Goal: Transaction & Acquisition: Purchase product/service

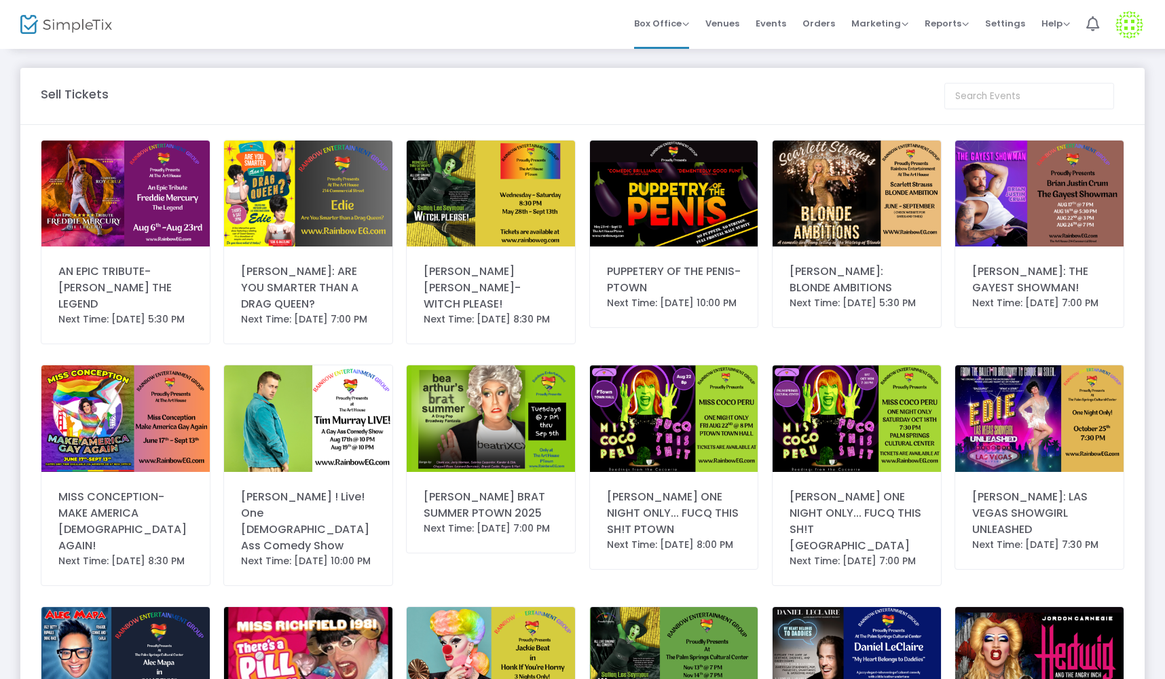
click at [683, 170] on img at bounding box center [674, 194] width 168 height 106
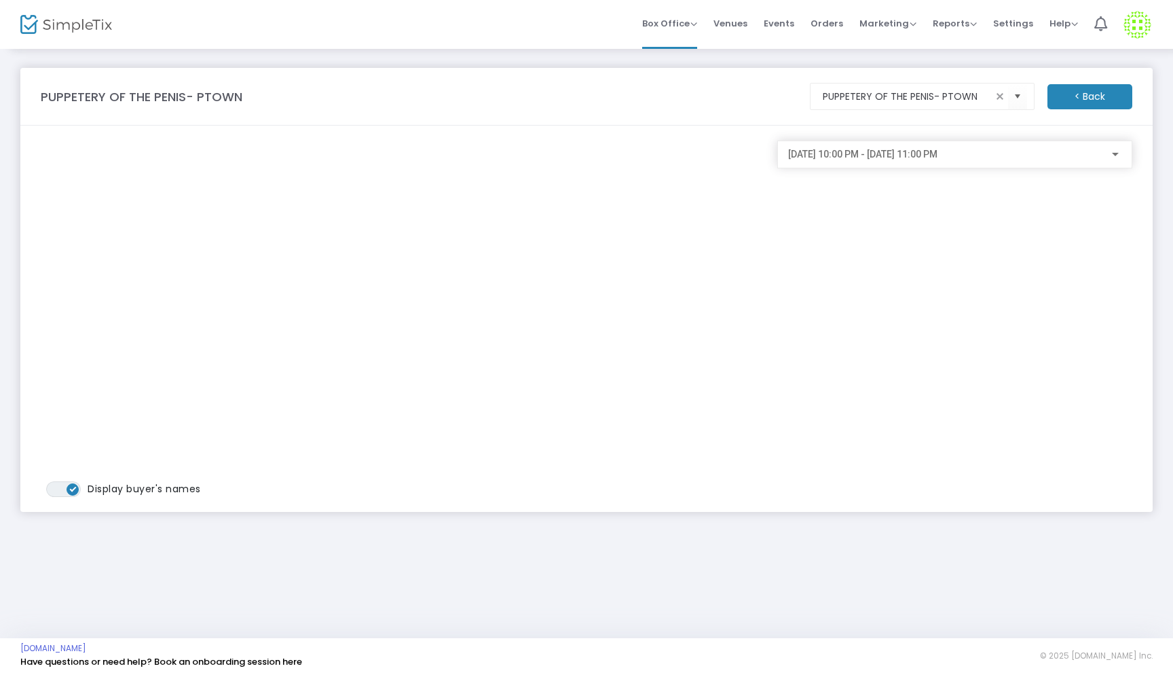
click at [1109, 161] on div "[DATE] 10:00 PM - [DATE] 11:00 PM" at bounding box center [954, 151] width 333 height 25
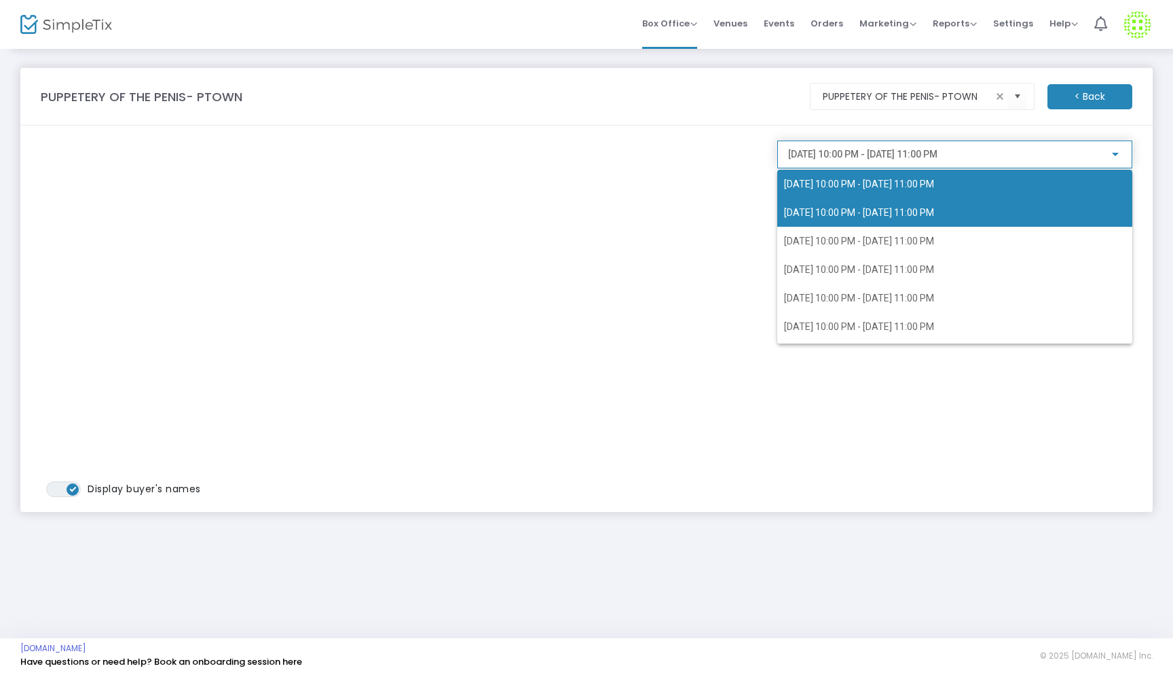
click at [939, 178] on span "[DATE] 10:00 PM - [DATE] 11:00 PM" at bounding box center [955, 184] width 342 height 29
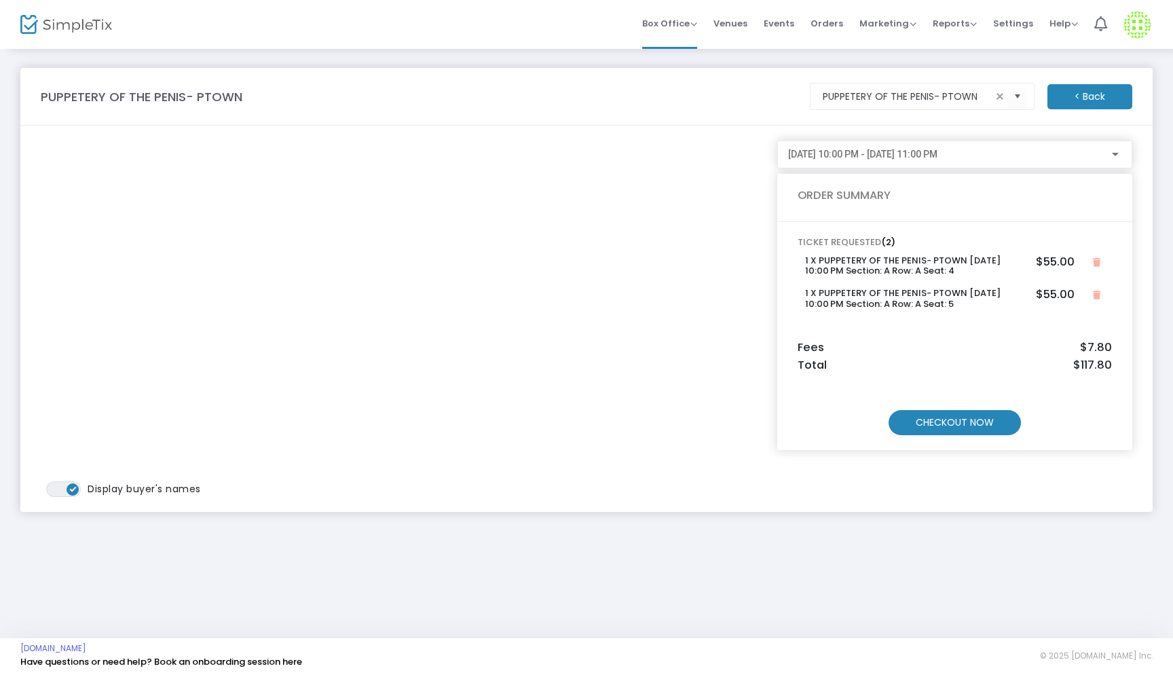
click at [964, 416] on m-button "CHECKOUT NOW" at bounding box center [955, 422] width 132 height 25
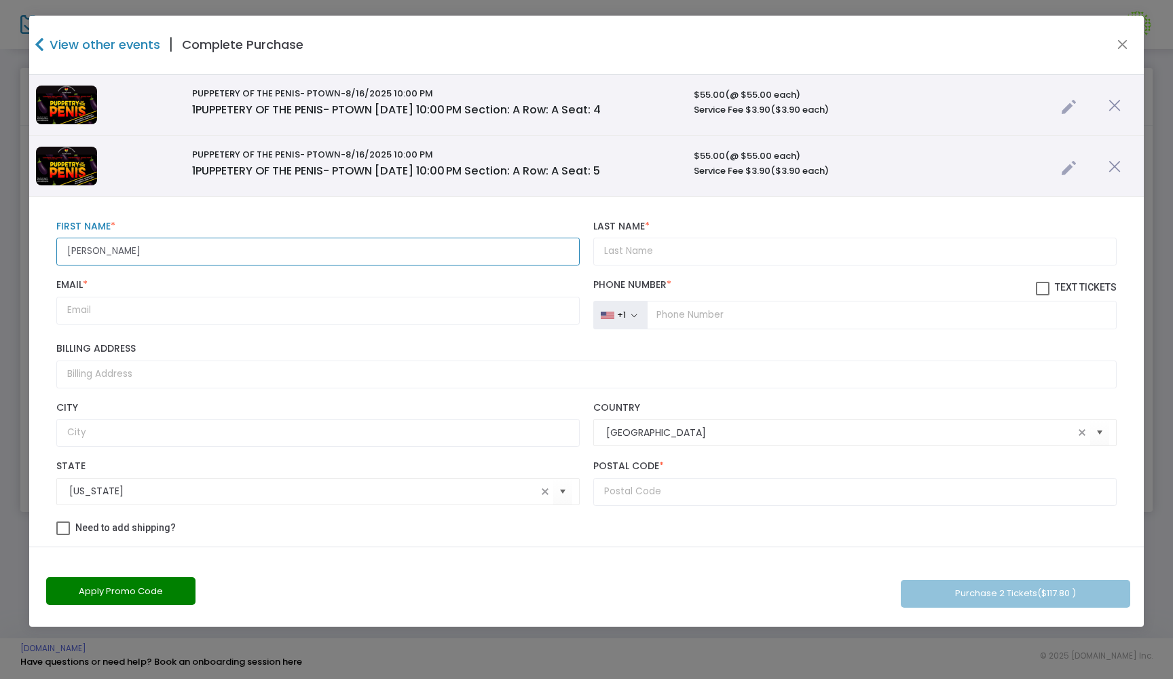
type input "[PERSON_NAME]"
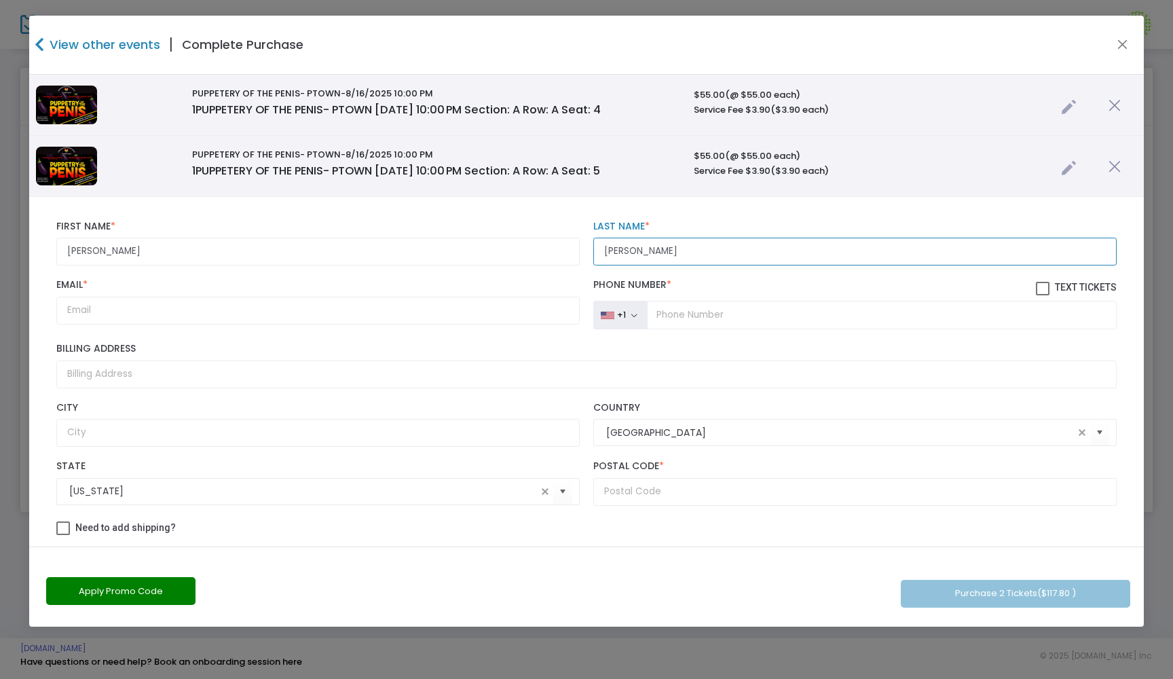
type input "[PERSON_NAME]"
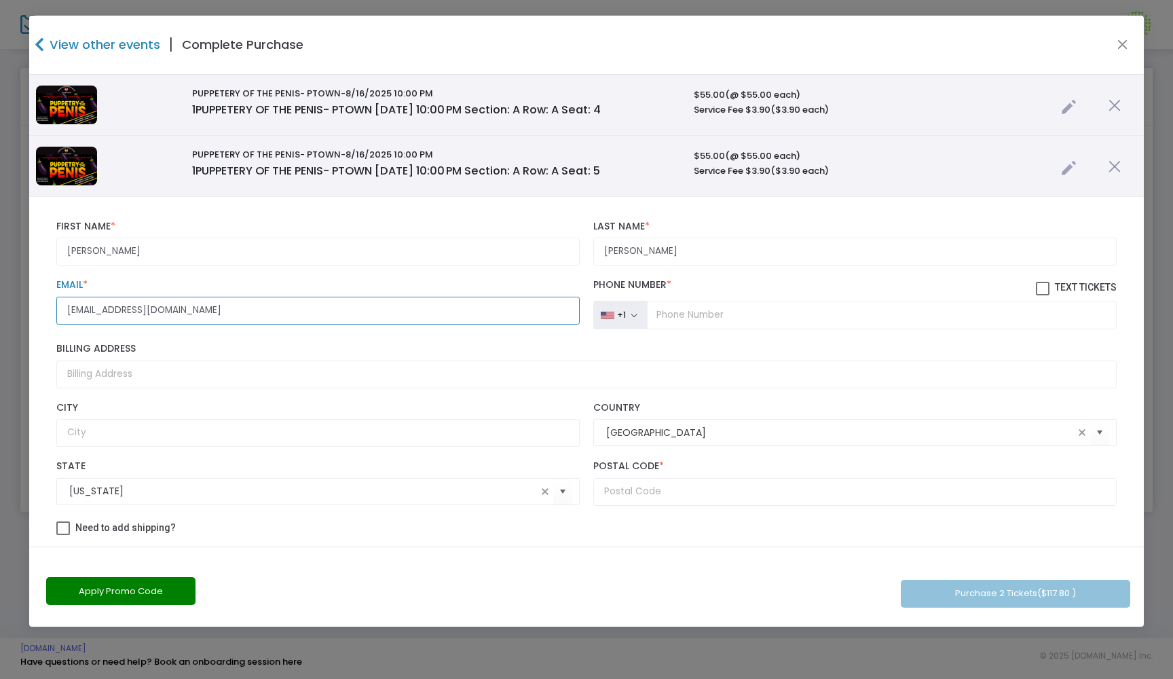
type input "[EMAIL_ADDRESS][DOMAIN_NAME]"
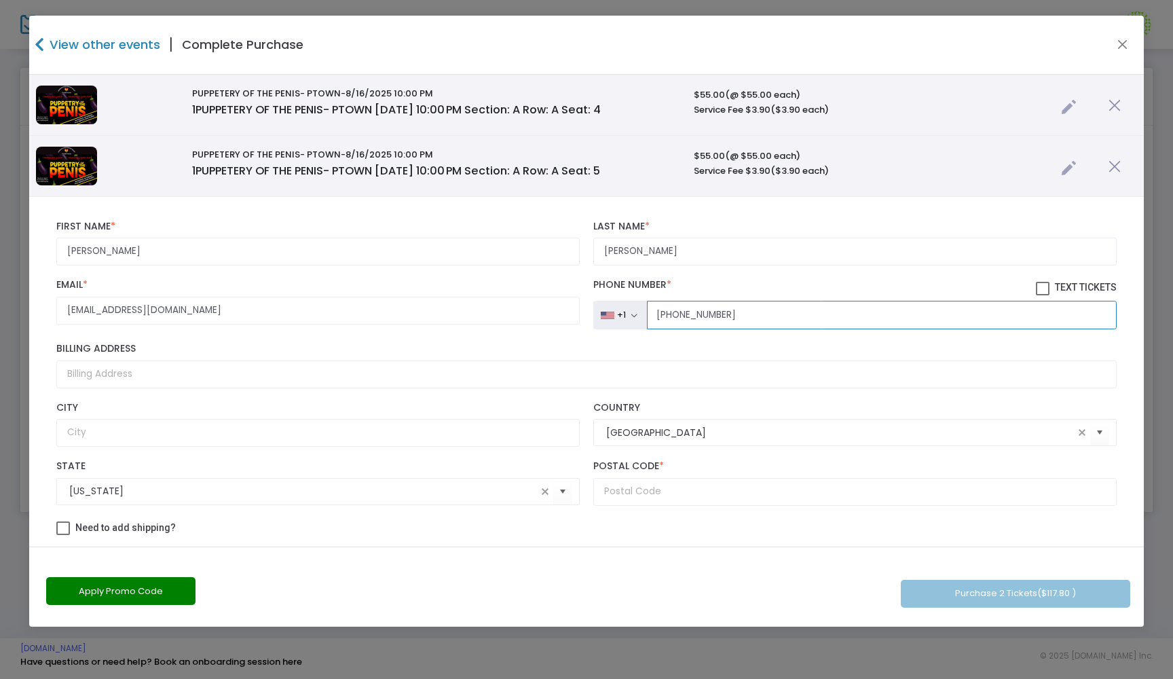
type input "[PHONE_NUMBER]"
click at [1036, 291] on span at bounding box center [1043, 289] width 14 height 14
click at [1042, 295] on input "Text Tickets" at bounding box center [1042, 295] width 1 height 1
checkbox input "true"
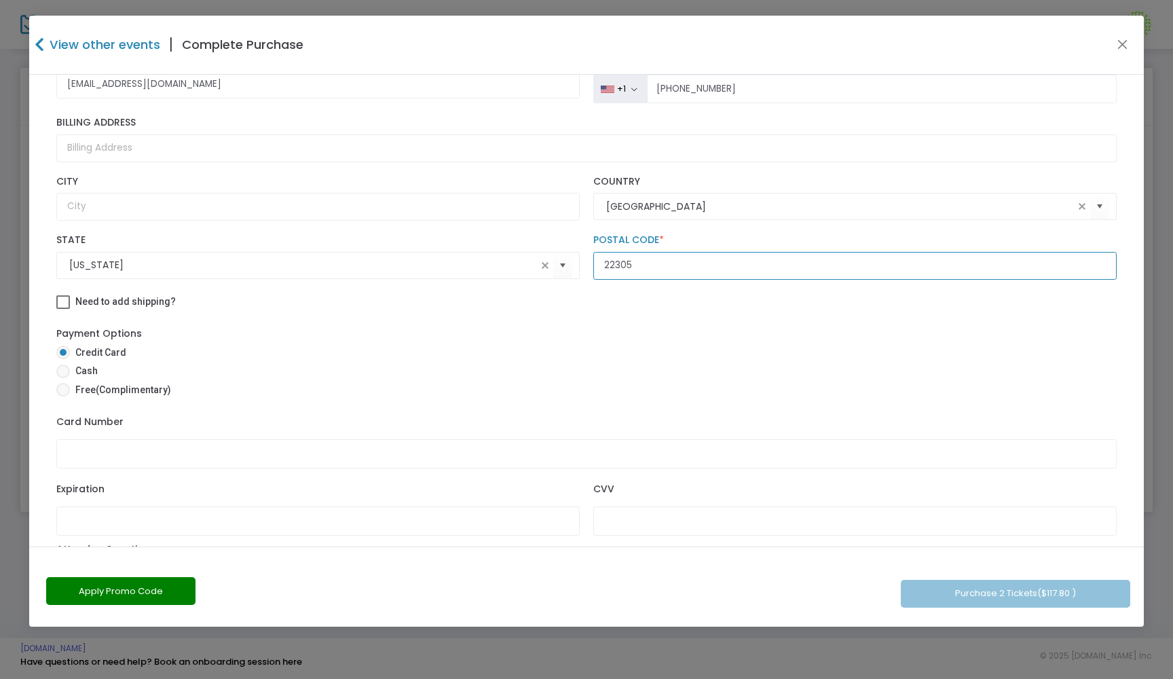
scroll to position [317, 0]
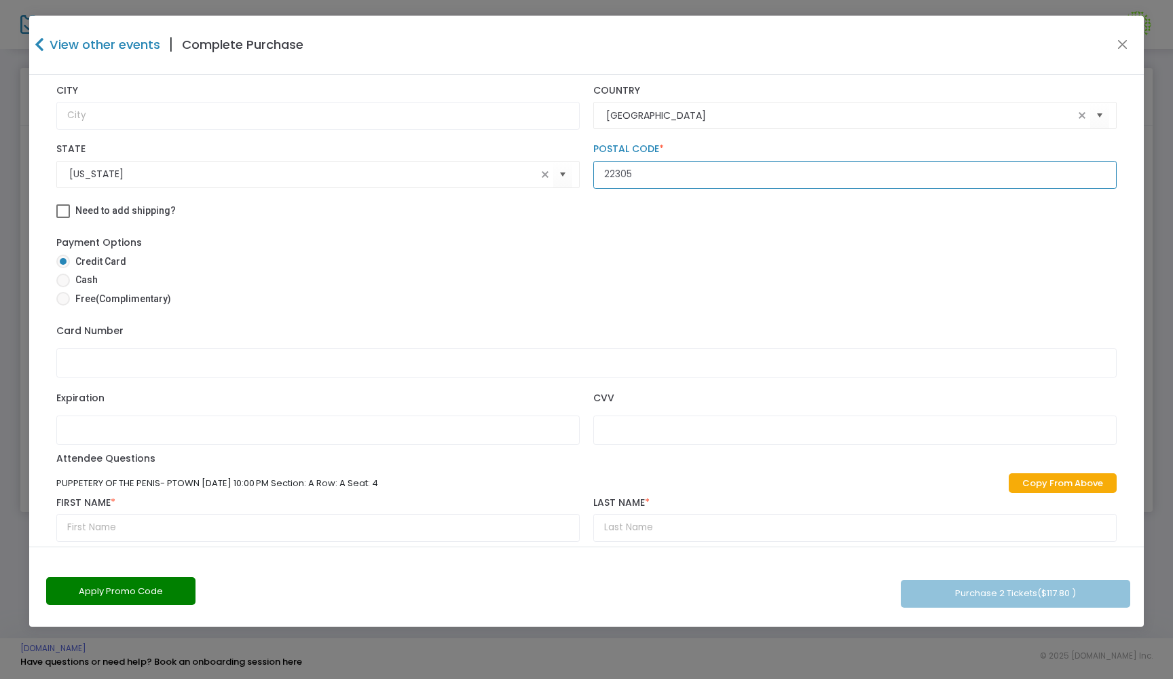
type input "22305"
click at [67, 287] on span at bounding box center [63, 281] width 14 height 14
click at [63, 288] on input "Cash" at bounding box center [62, 287] width 1 height 1
radio input "true"
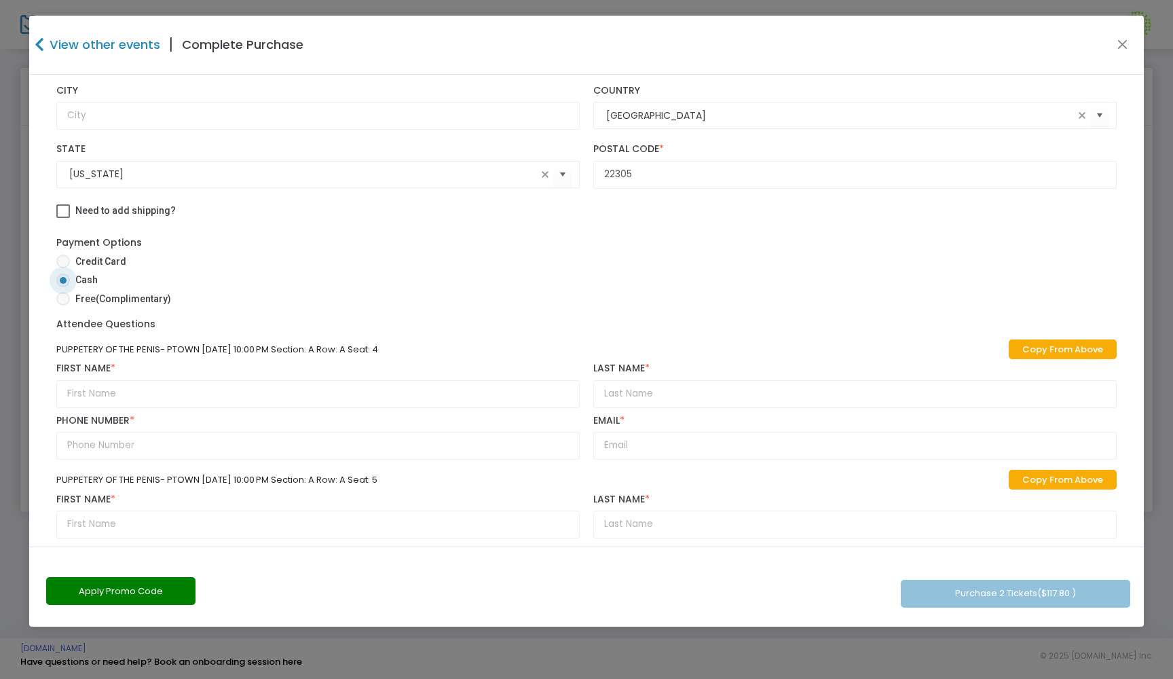
click at [1036, 359] on link "Copy From Above" at bounding box center [1063, 349] width 108 height 20
type input "[PERSON_NAME]"
type input "[PHONE_NUMBER]"
type input "[EMAIL_ADDRESS][DOMAIN_NAME]"
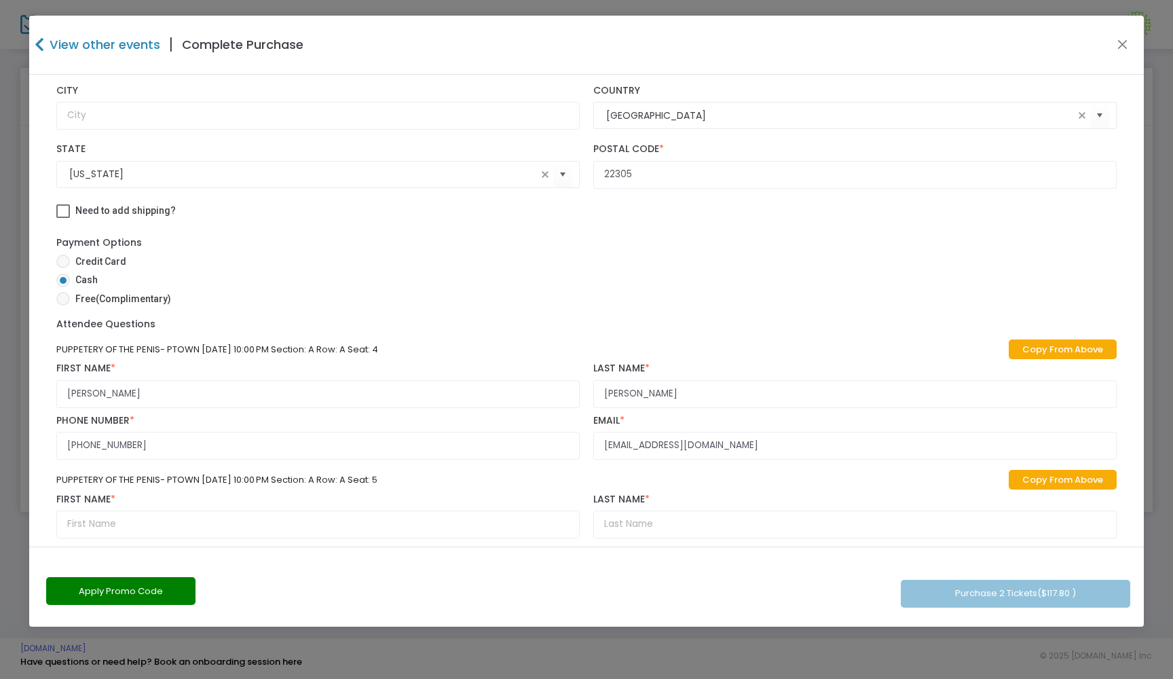
click at [1047, 490] on link "Copy From Above" at bounding box center [1063, 480] width 108 height 20
type input "[PERSON_NAME]"
type input "[PHONE_NUMBER]"
type input "[EMAIL_ADDRESS][DOMAIN_NAME]"
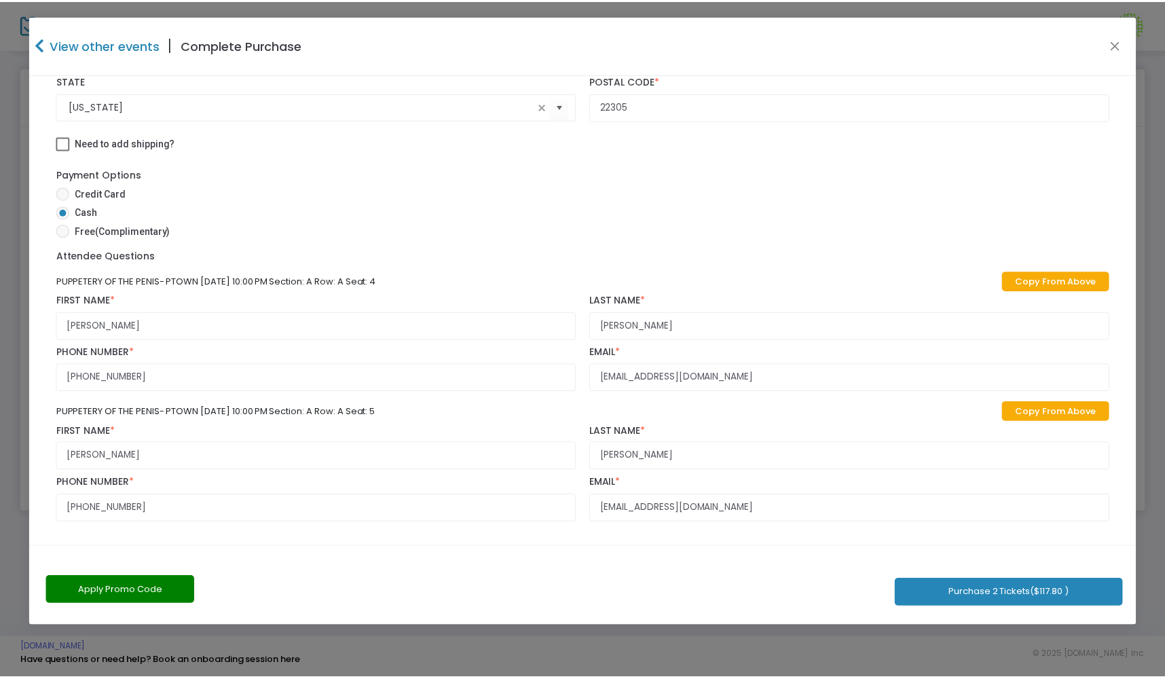
scroll to position [401, 0]
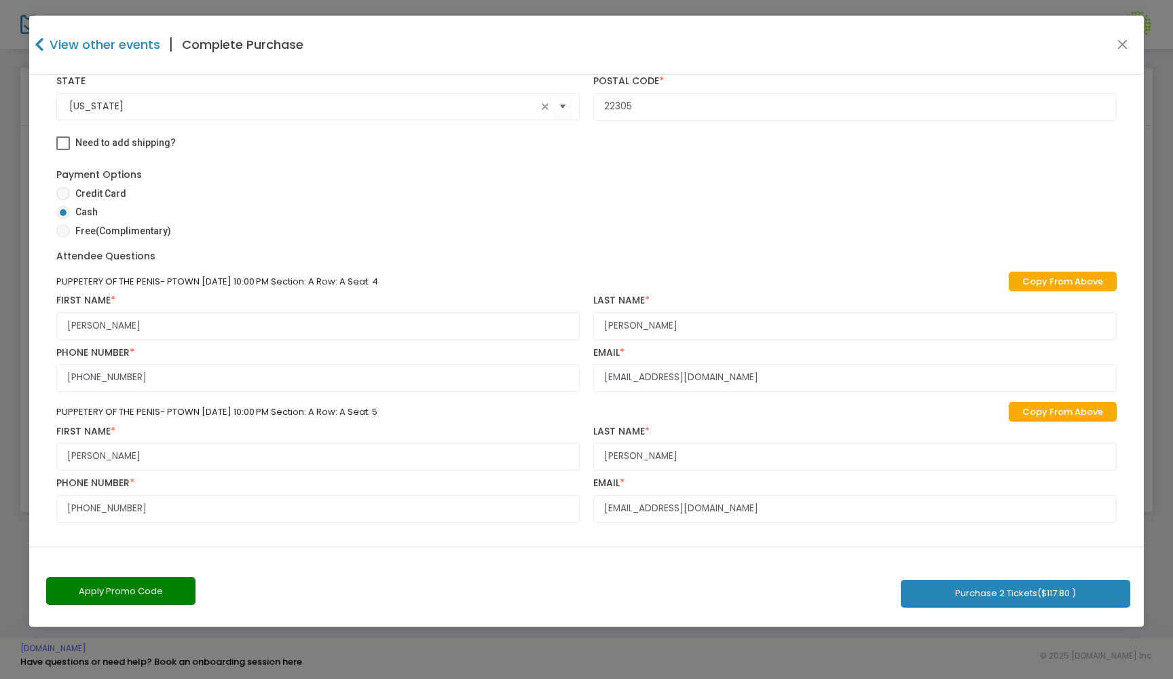
click at [1078, 616] on div "Apply Promo Code Purchase 2 Tickets ($117.80 )" at bounding box center [586, 587] width 1115 height 80
click at [1078, 605] on button "Purchase 2 Tickets ($117.80 )" at bounding box center [1015, 594] width 229 height 28
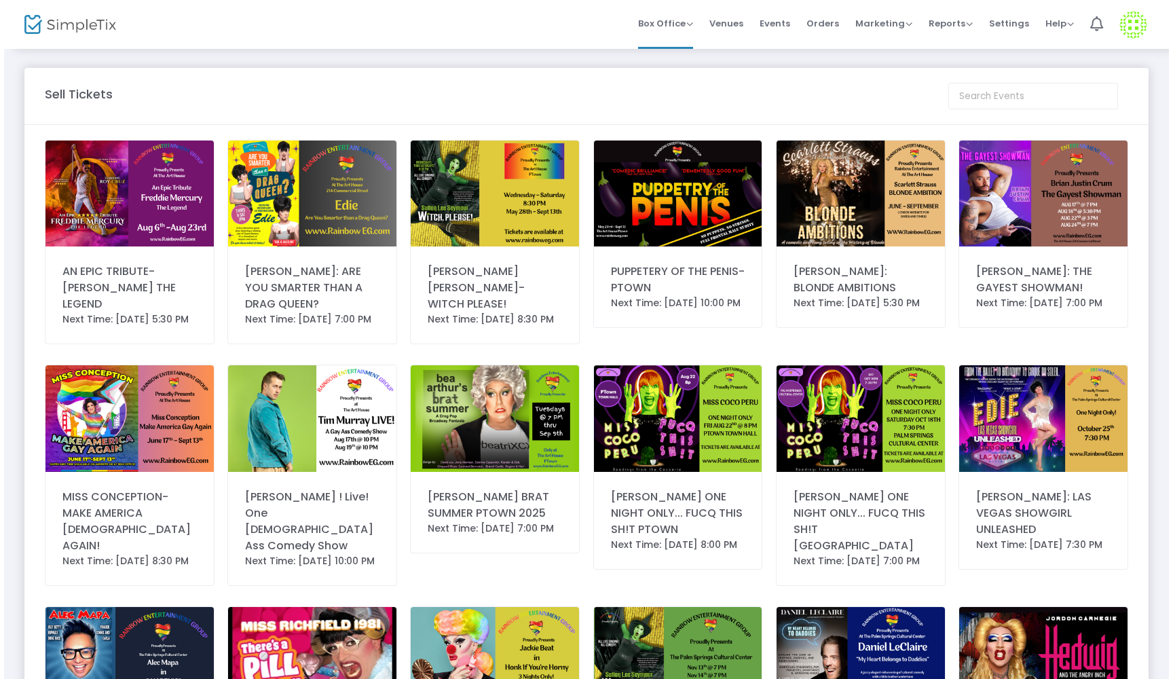
scroll to position [0, 0]
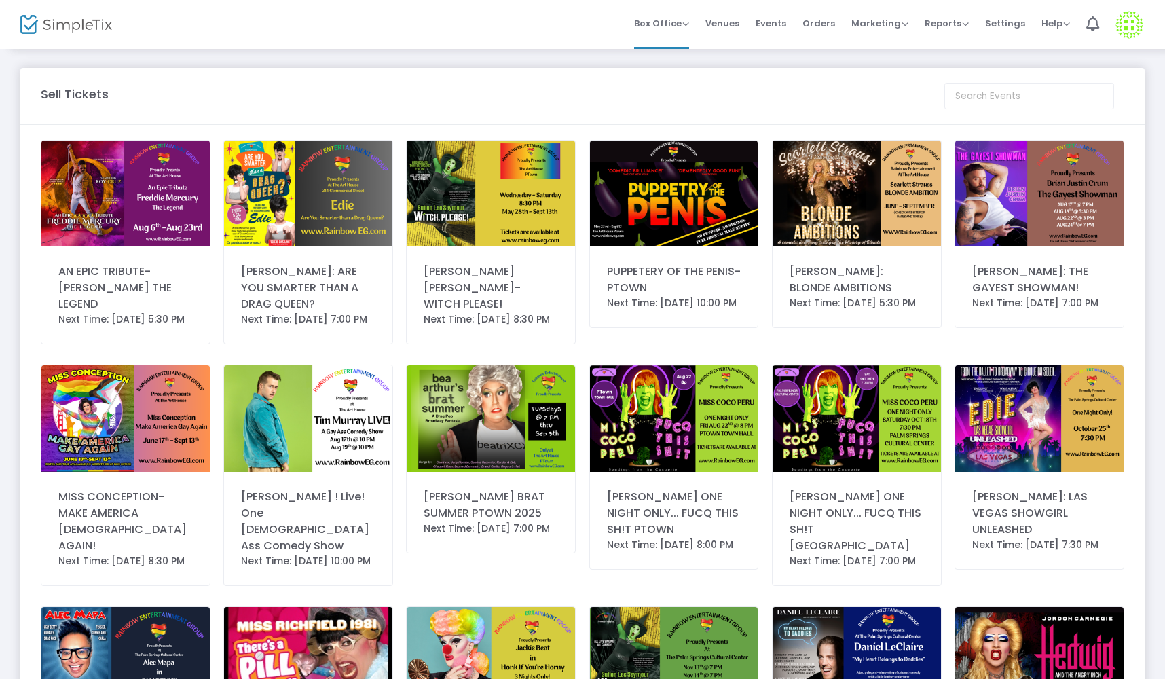
click at [661, 225] on img at bounding box center [674, 194] width 168 height 106
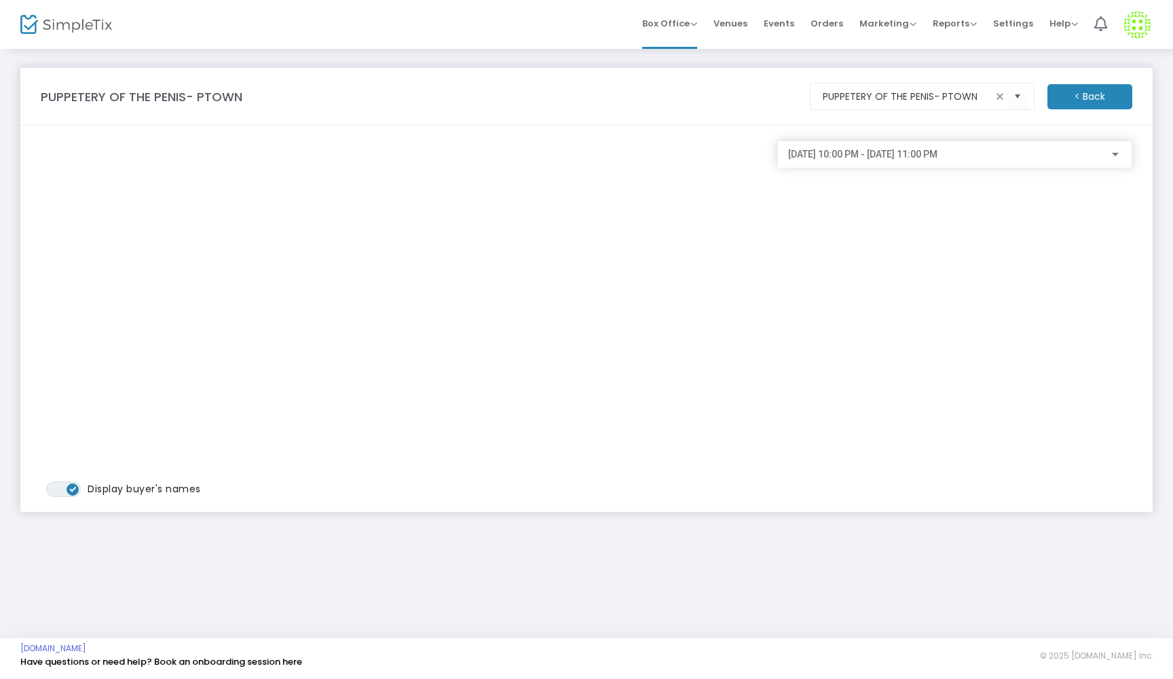
click at [1116, 160] on div "[DATE] 10:00 PM - [DATE] 11:00 PM" at bounding box center [954, 151] width 333 height 25
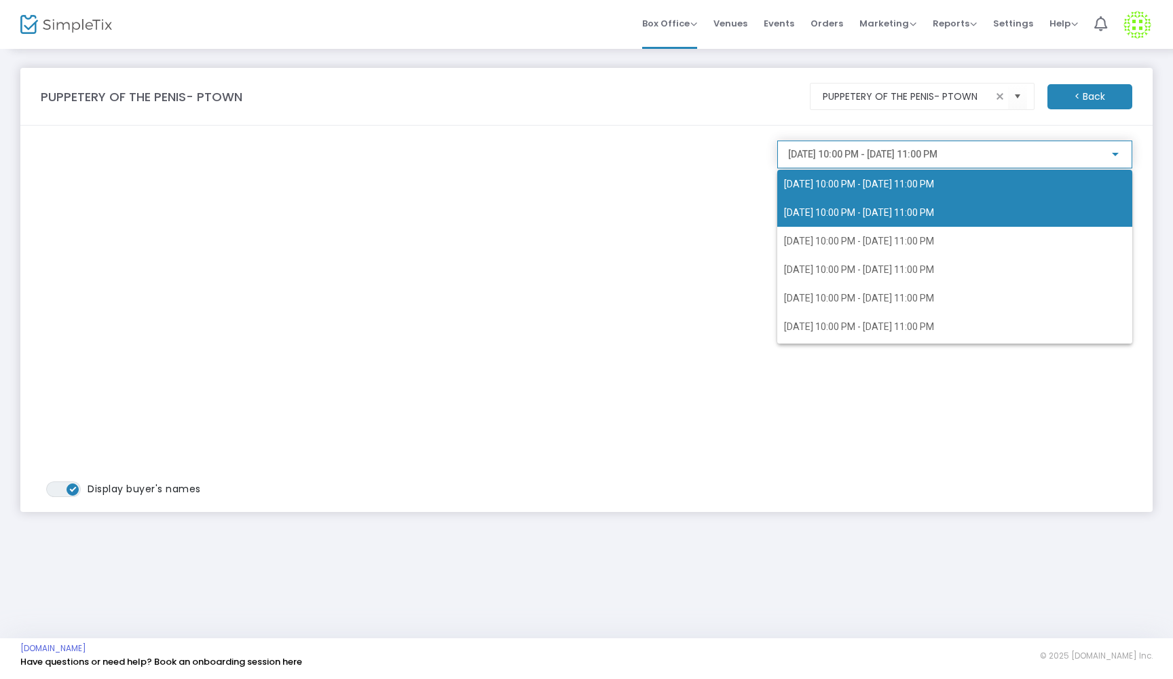
click at [974, 191] on span "[DATE] 10:00 PM - [DATE] 11:00 PM" at bounding box center [955, 184] width 342 height 29
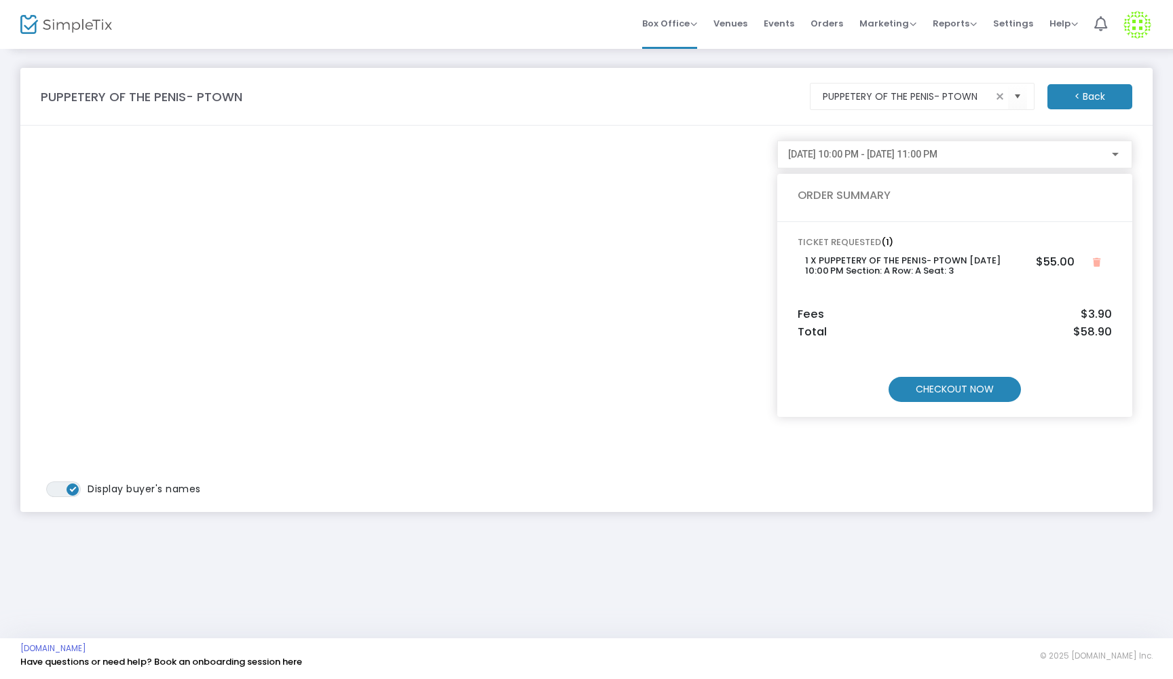
click at [951, 390] on m-button "CHECKOUT NOW" at bounding box center [955, 389] width 132 height 25
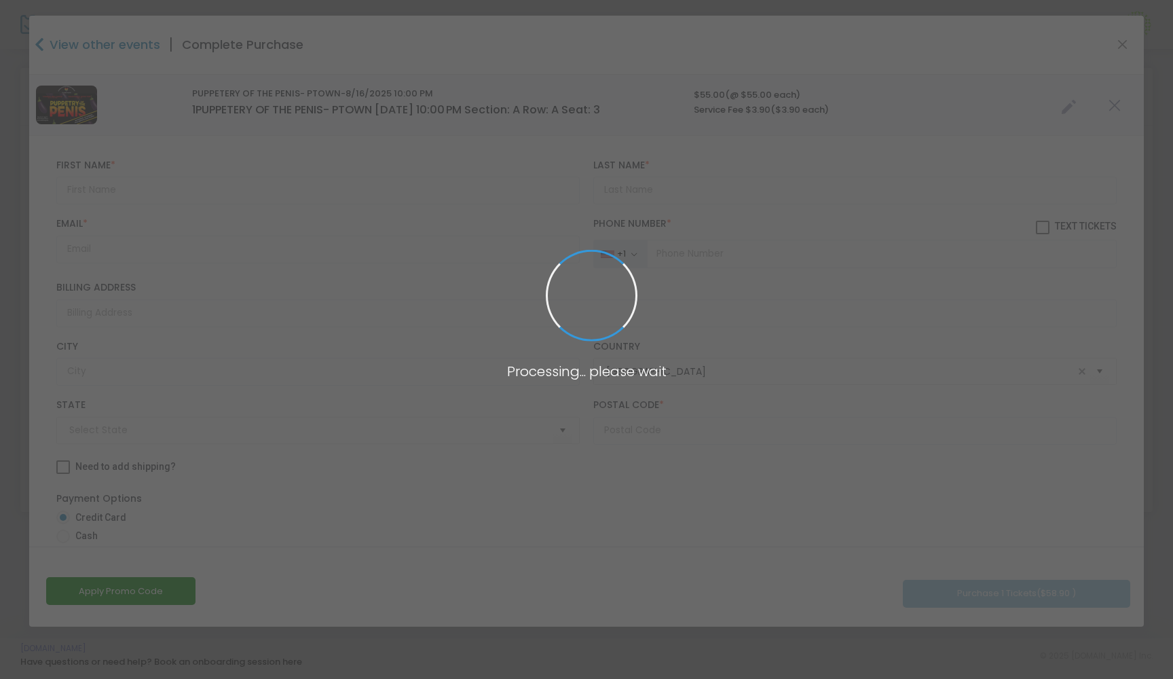
type input "[US_STATE]"
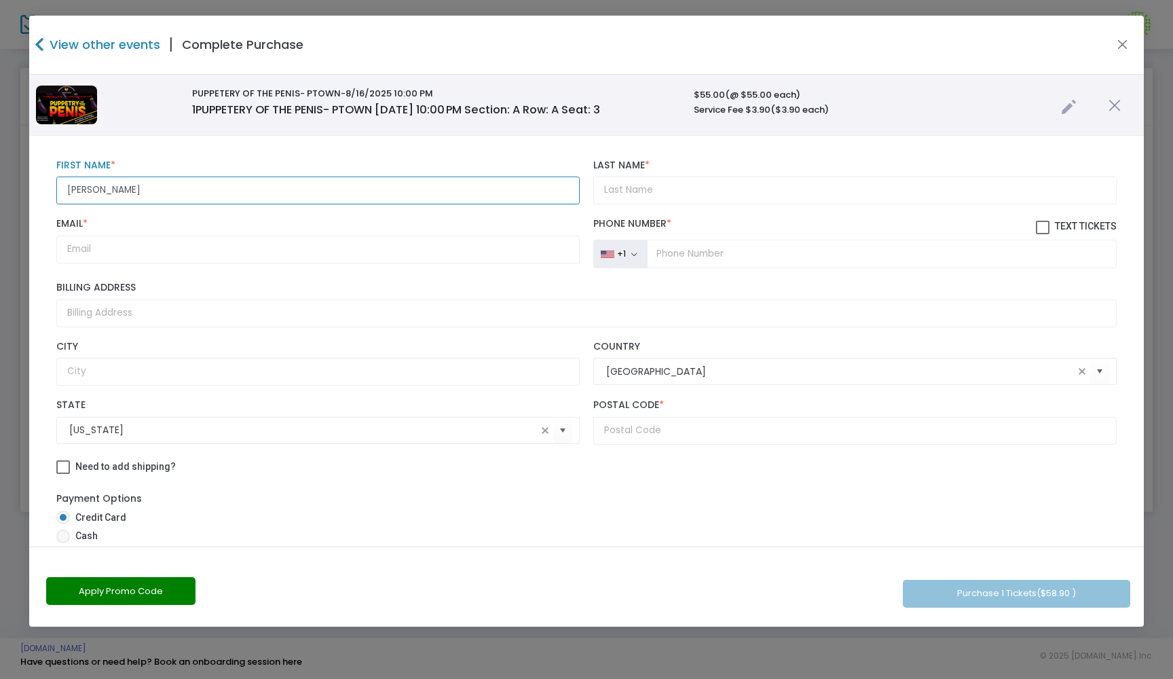
click at [107, 189] on input "[PERSON_NAME]" at bounding box center [318, 191] width 524 height 28
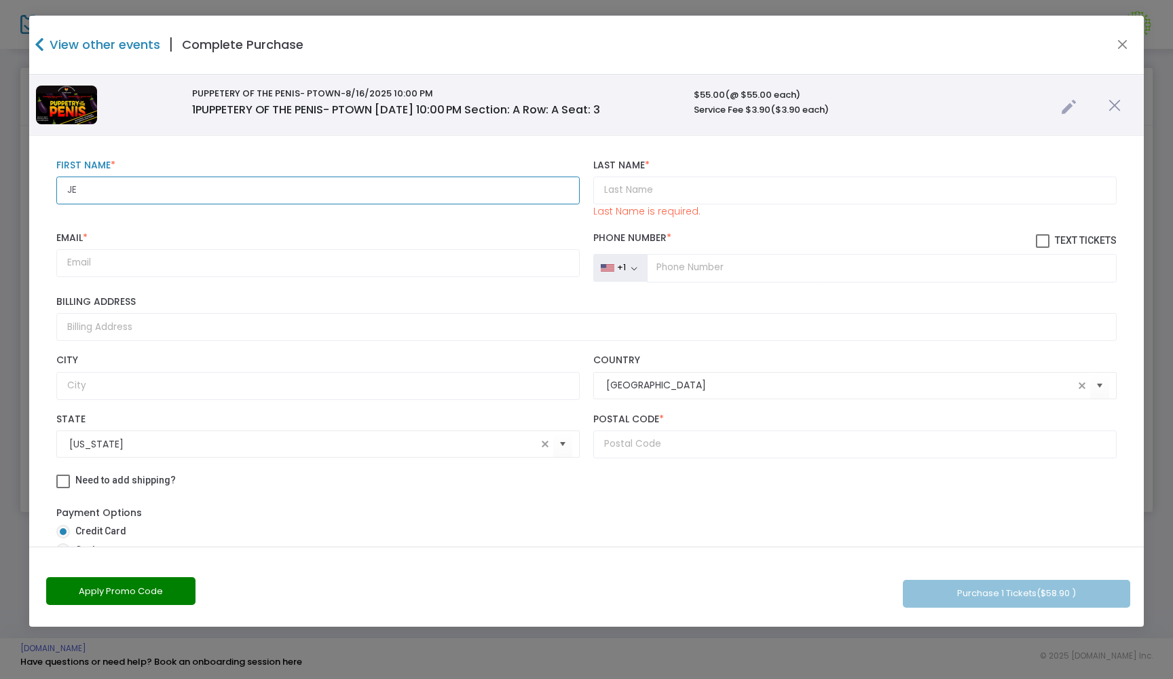
type input "J"
type input "JAIDESON"
